Goal: Task Accomplishment & Management: Complete application form

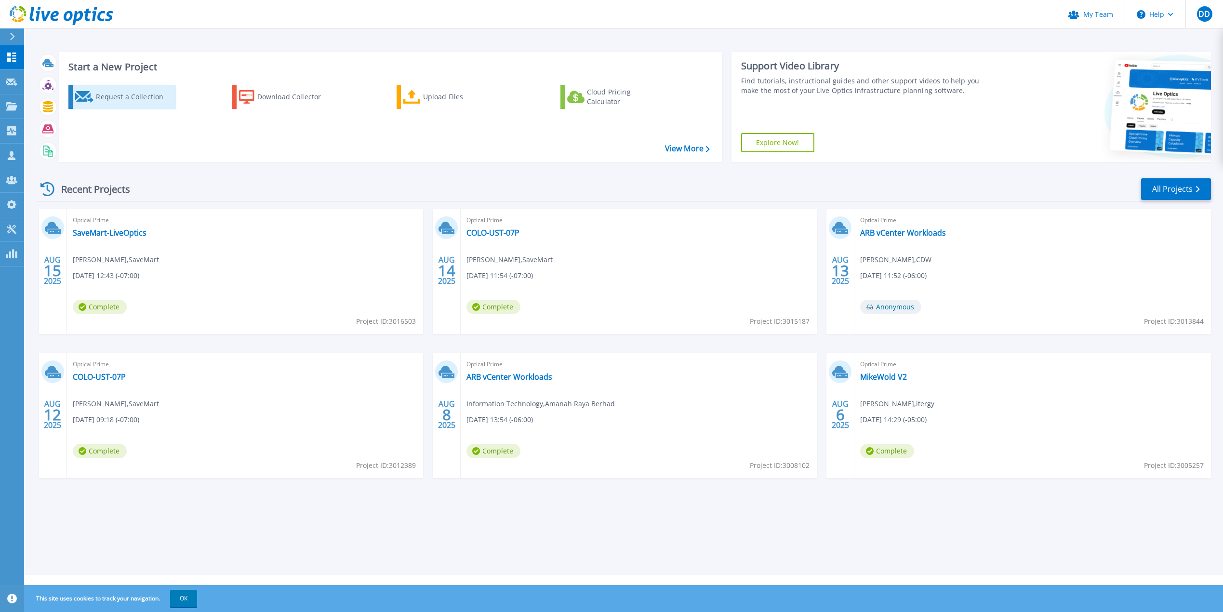
click at [125, 101] on div "Request a Collection" at bounding box center [134, 96] width 77 height 19
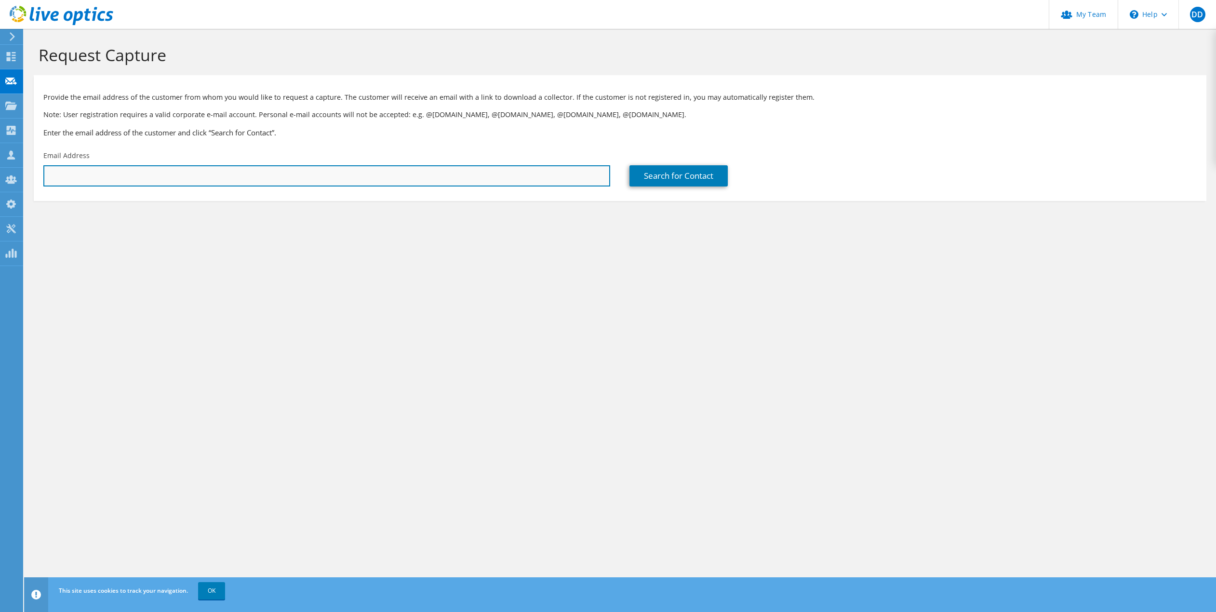
paste input "johanna.delacruz@taskus.com"
type input "johanna.delacruz@taskus.com"
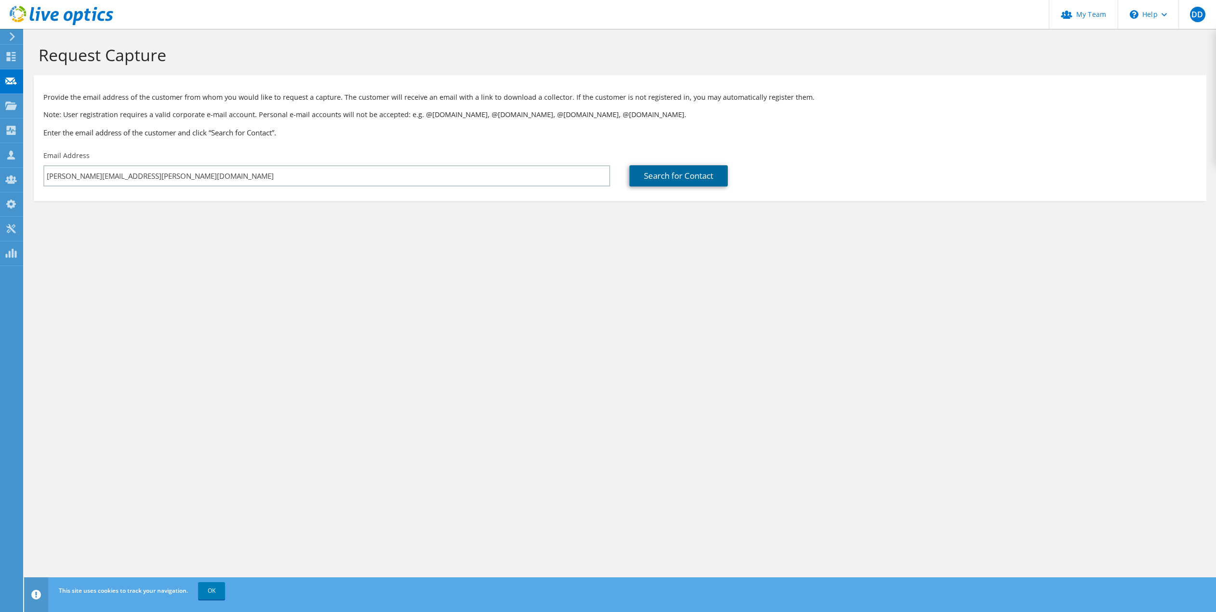
click at [692, 174] on link "Search for Contact" at bounding box center [678, 175] width 98 height 21
type input "Task Us Marketing"
type input "Johanna Krisselle"
type input "DelaCruz"
type input "[GEOGRAPHIC_DATA]"
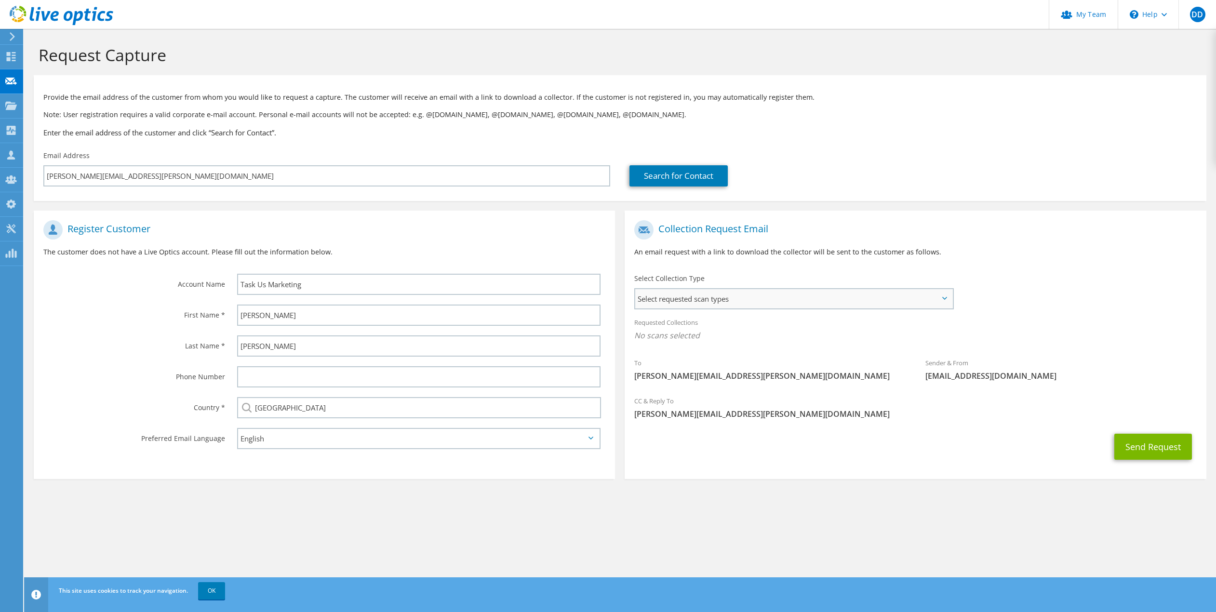
click at [763, 304] on span "Select requested scan types" at bounding box center [793, 298] width 317 height 19
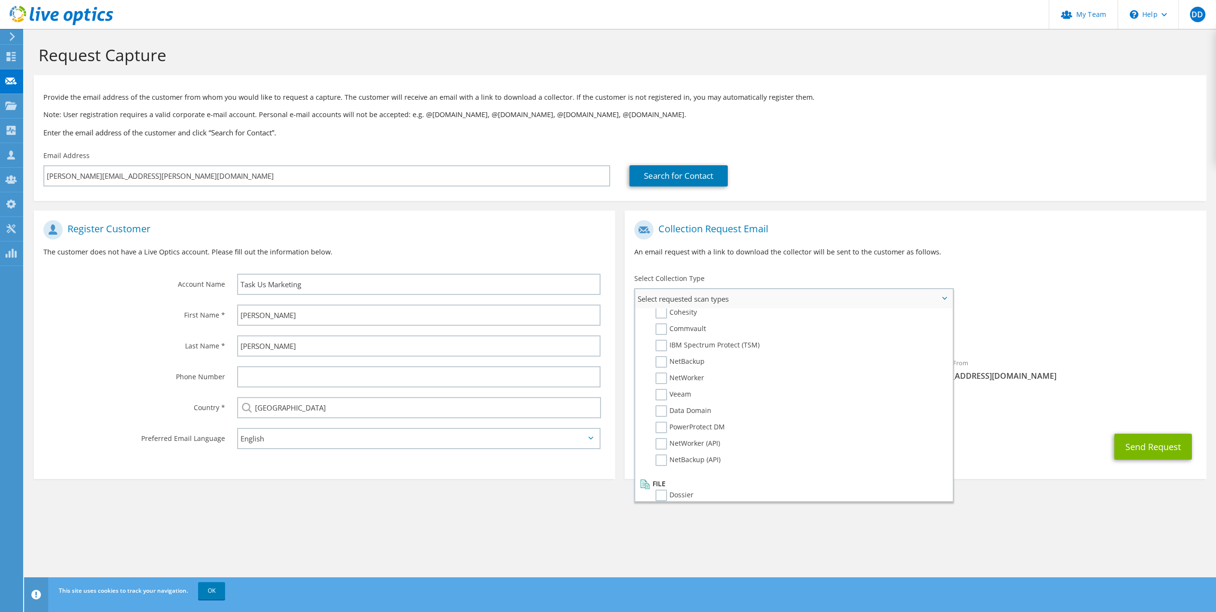
scroll to position [458, 0]
click at [659, 415] on label "PowerProtect DM" at bounding box center [689, 418] width 69 height 12
click at [0, 0] on input "PowerProtect DM" at bounding box center [0, 0] width 0 height 0
click at [1125, 384] on div "Sender & From liveoptics@liveoptics.com" at bounding box center [1061, 372] width 291 height 33
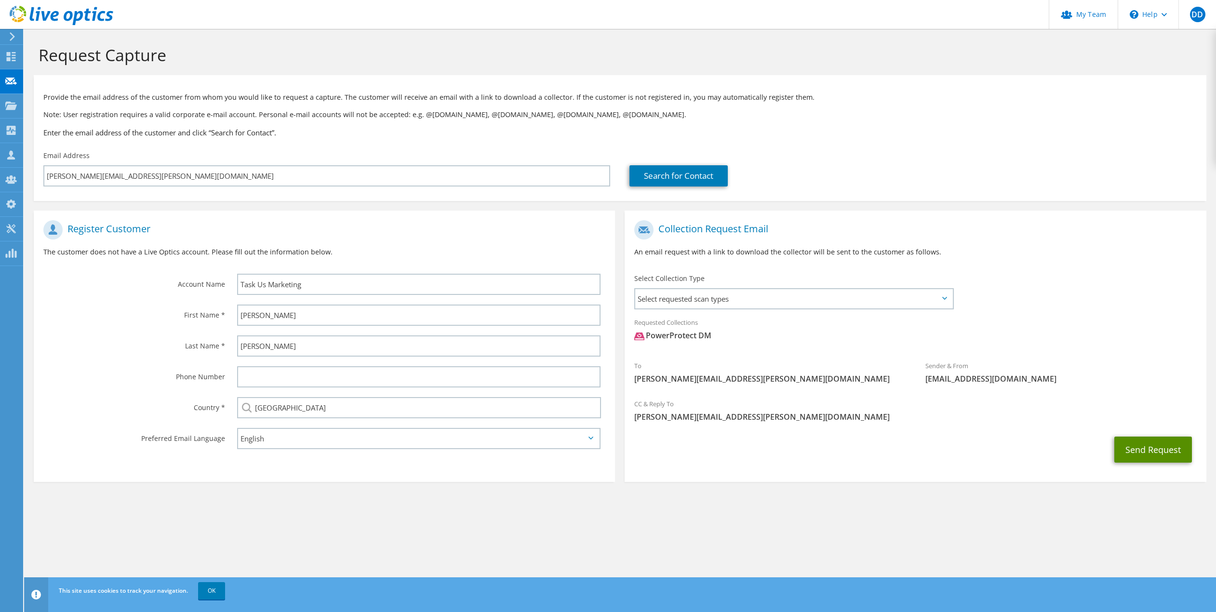
click at [1145, 444] on button "Send Request" at bounding box center [1153, 450] width 78 height 26
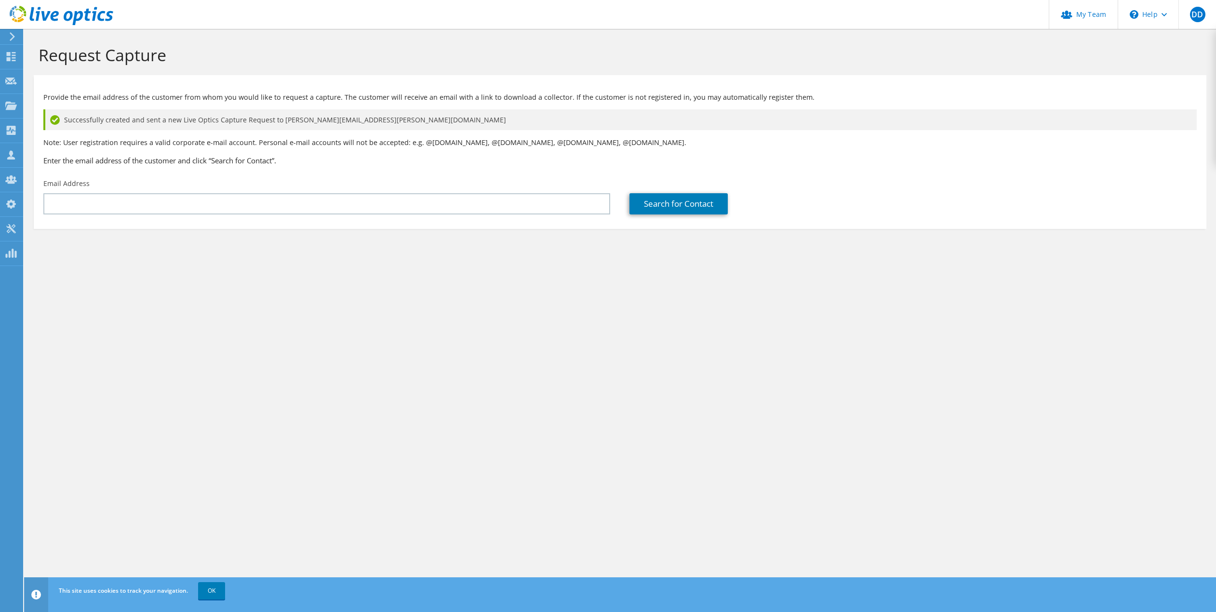
drag, startPoint x: 974, startPoint y: 300, endPoint x: 704, endPoint y: 143, distance: 312.2
click at [974, 300] on div "Request Capture Provide the email address of the customer from whom you would l…" at bounding box center [620, 320] width 1192 height 583
drag, startPoint x: 1020, startPoint y: 235, endPoint x: 895, endPoint y: 233, distance: 124.3
click at [1021, 235] on section "Request Capture Provide the email address of the customer from whom you would l…" at bounding box center [620, 153] width 1192 height 248
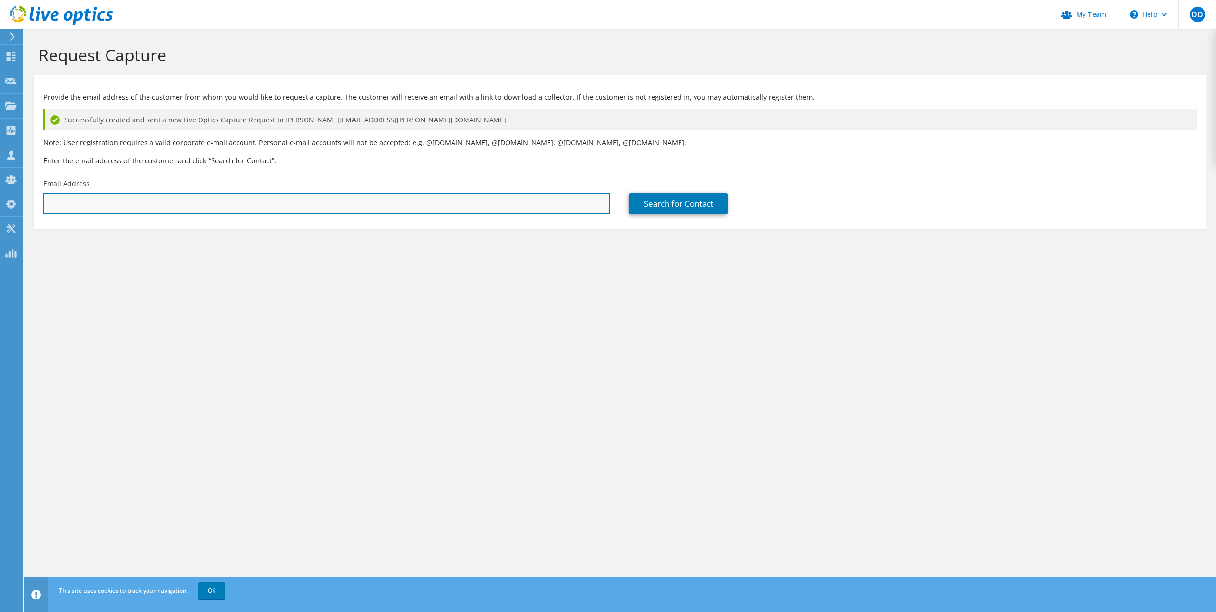
click at [345, 197] on input "text" at bounding box center [326, 203] width 567 height 21
paste input "john.gonzaga2@taskus.com"
type input "john.gonzaga2@taskus.com"
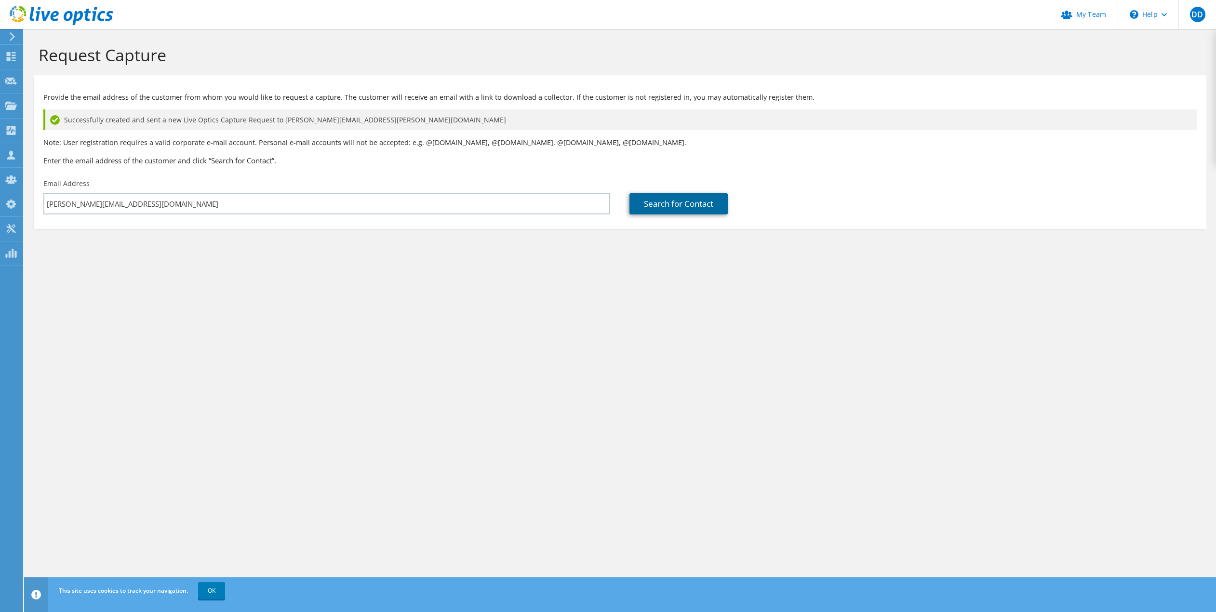
click at [696, 199] on link "Search for Contact" at bounding box center [678, 203] width 98 height 21
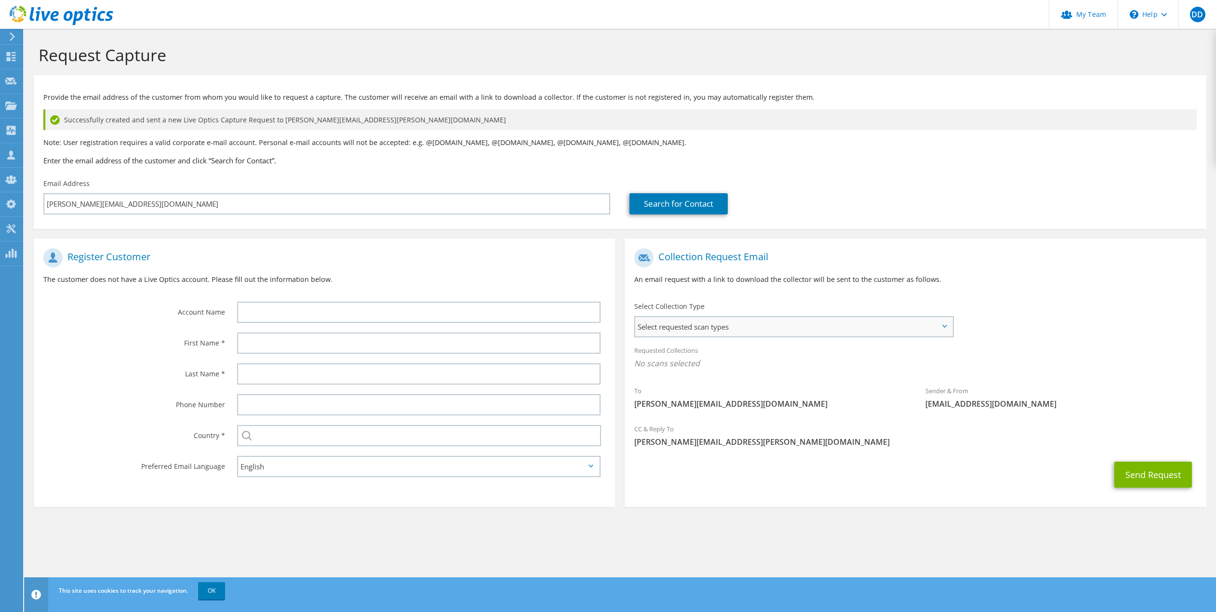
click at [710, 332] on span "Select requested scan types" at bounding box center [793, 326] width 317 height 19
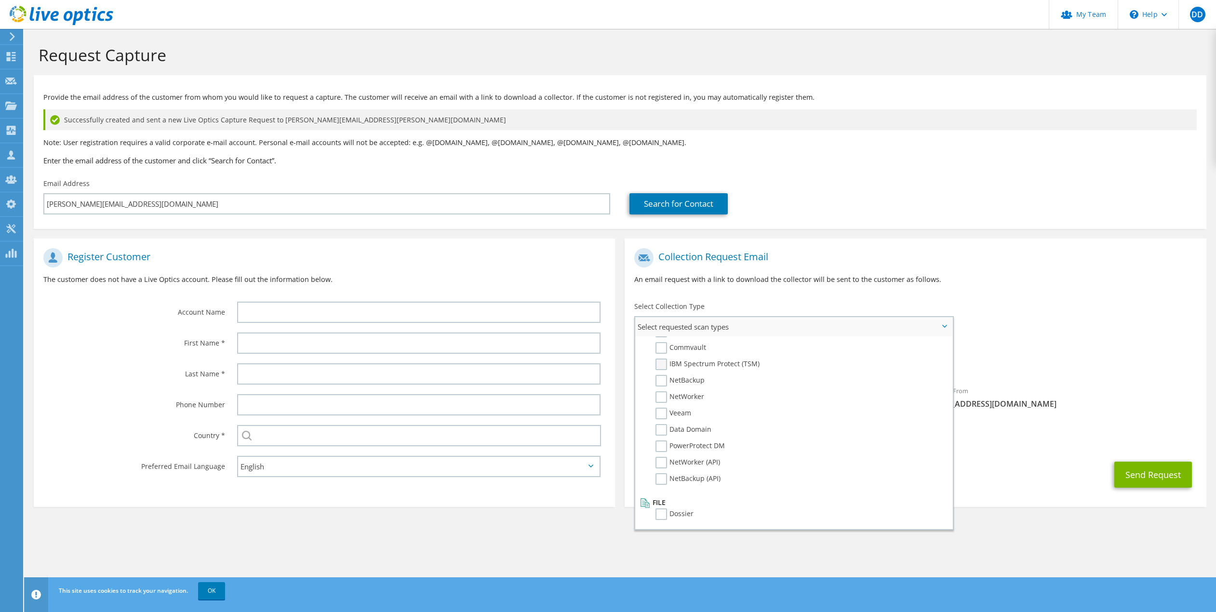
scroll to position [458, 0]
drag, startPoint x: 664, startPoint y: 444, endPoint x: 670, endPoint y: 444, distance: 6.8
click at [664, 444] on label "PowerProtect DM" at bounding box center [689, 446] width 69 height 12
click at [0, 0] on input "PowerProtect DM" at bounding box center [0, 0] width 0 height 0
click at [1138, 480] on button "Send Request" at bounding box center [1153, 478] width 78 height 26
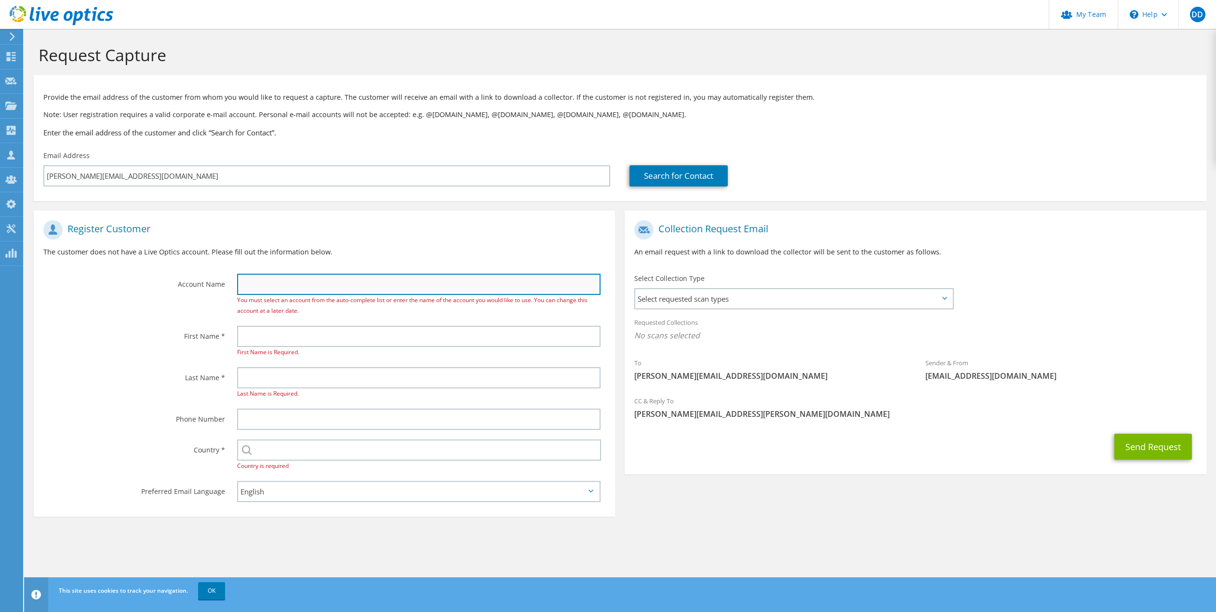
click at [266, 283] on input "text" at bounding box center [418, 284] width 363 height 21
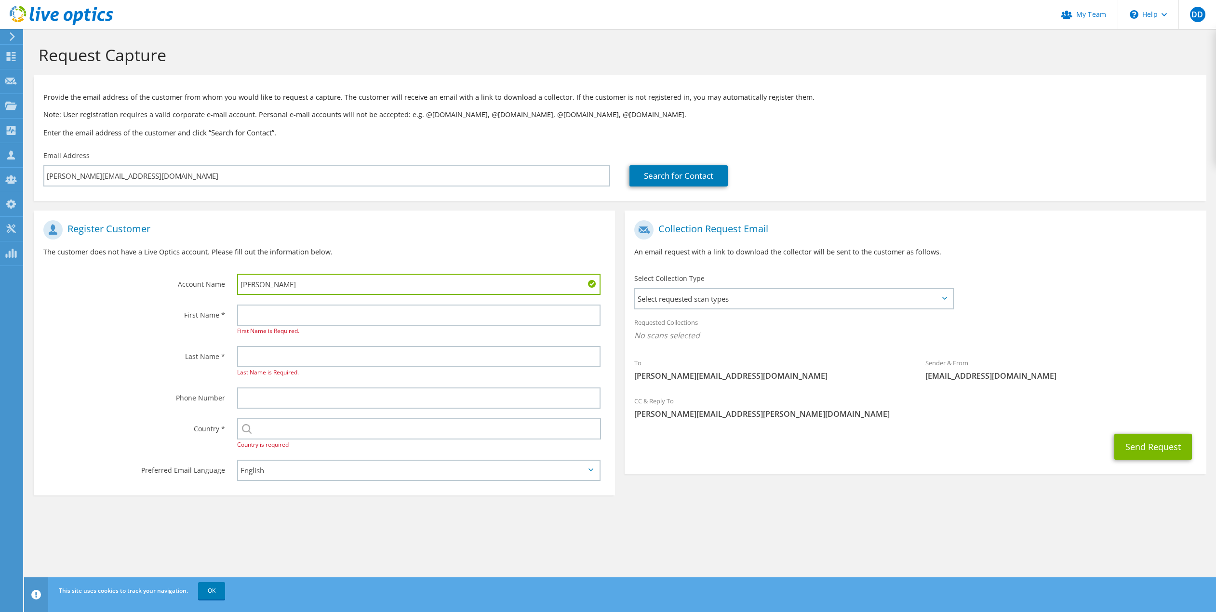
type input "John"
type input "TaskUs"
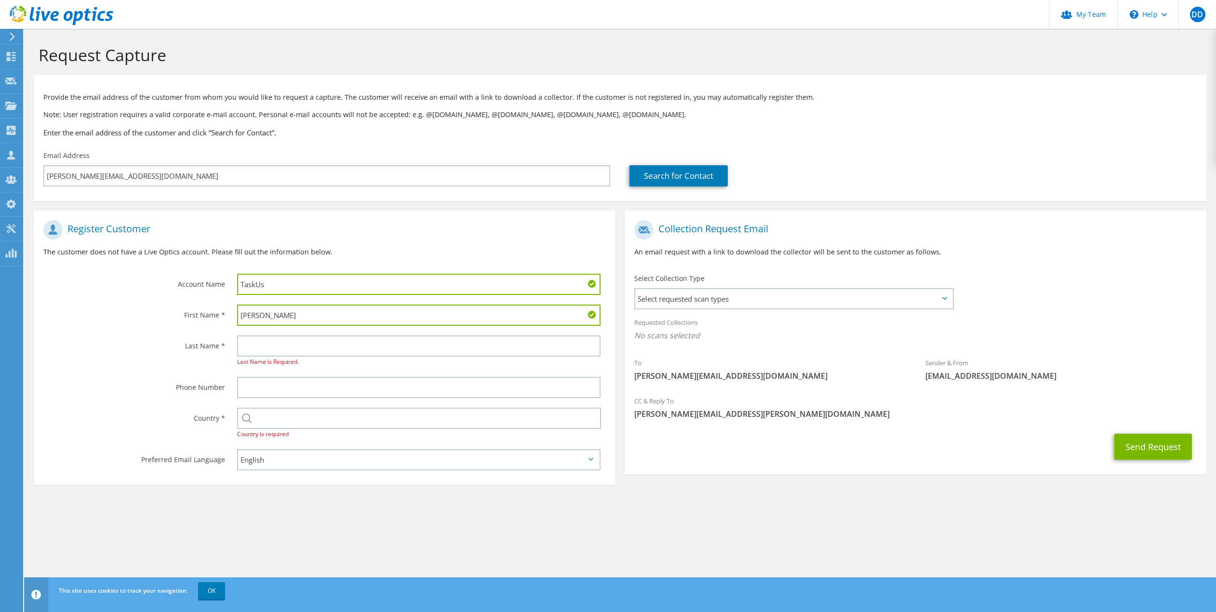
type input "John"
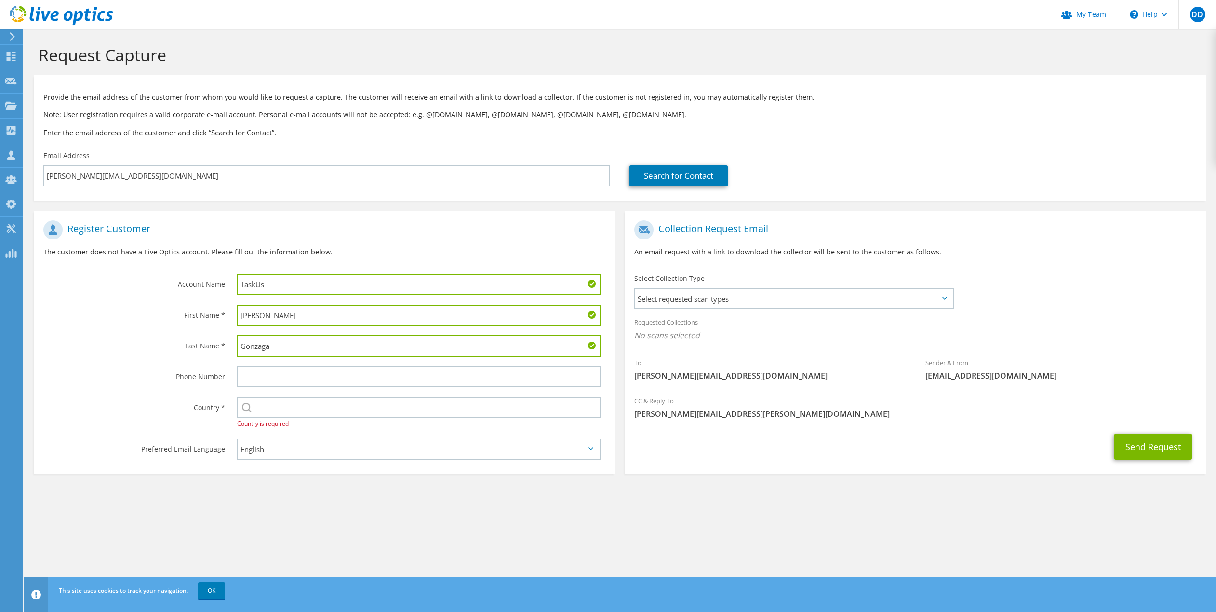
type input "Gonzaga"
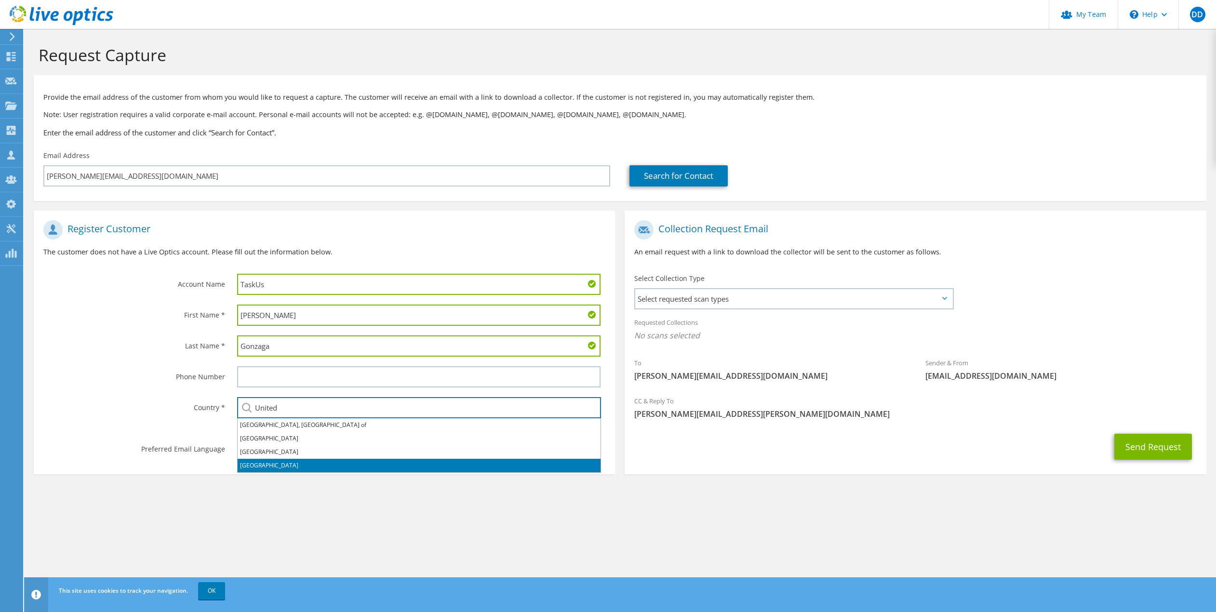
click at [272, 461] on li "[GEOGRAPHIC_DATA]" at bounding box center [419, 465] width 363 height 13
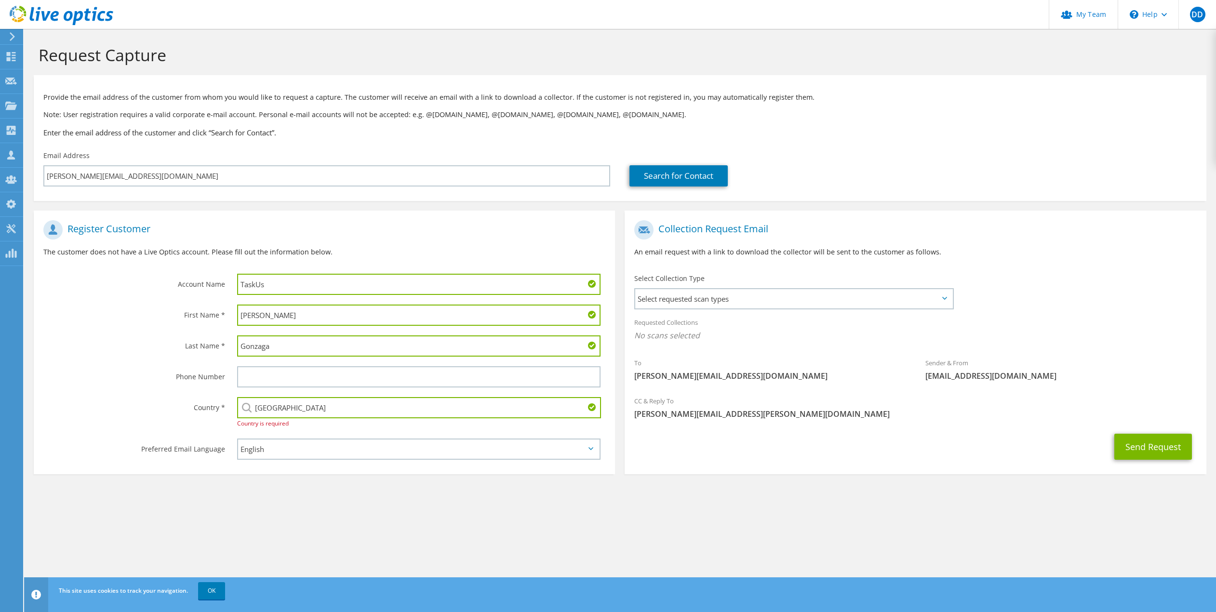
type input "[GEOGRAPHIC_DATA]"
click at [330, 498] on section "Request Capture Provide the email address of the customer from whom you would l…" at bounding box center [620, 278] width 1192 height 498
click at [1151, 452] on button "Send Request" at bounding box center [1153, 447] width 78 height 26
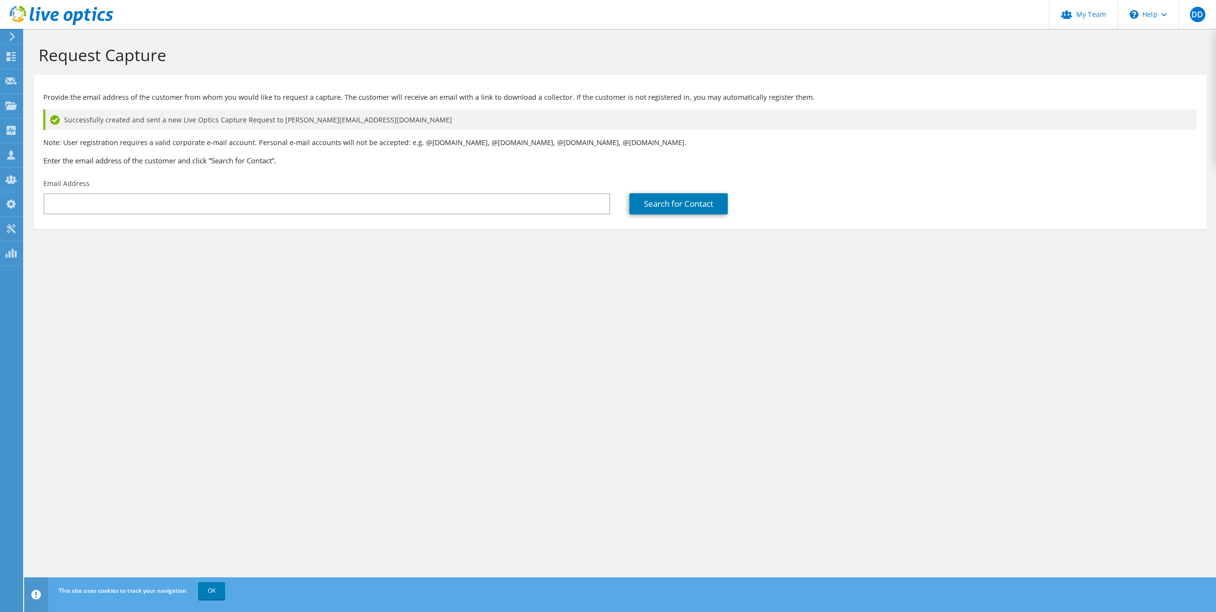
drag, startPoint x: 910, startPoint y: 200, endPoint x: 858, endPoint y: 198, distance: 52.1
click at [910, 200] on div "Search for Contact" at bounding box center [912, 203] width 567 height 21
